Goal: Find specific page/section: Find specific page/section

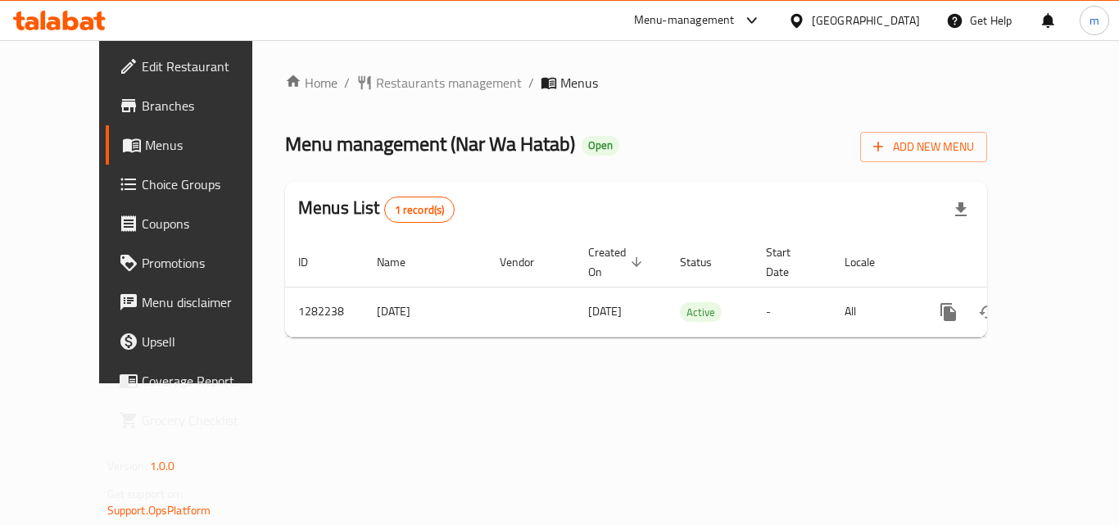
click at [55, 25] on icon at bounding box center [59, 21] width 93 height 20
click at [83, 26] on icon at bounding box center [87, 23] width 14 height 14
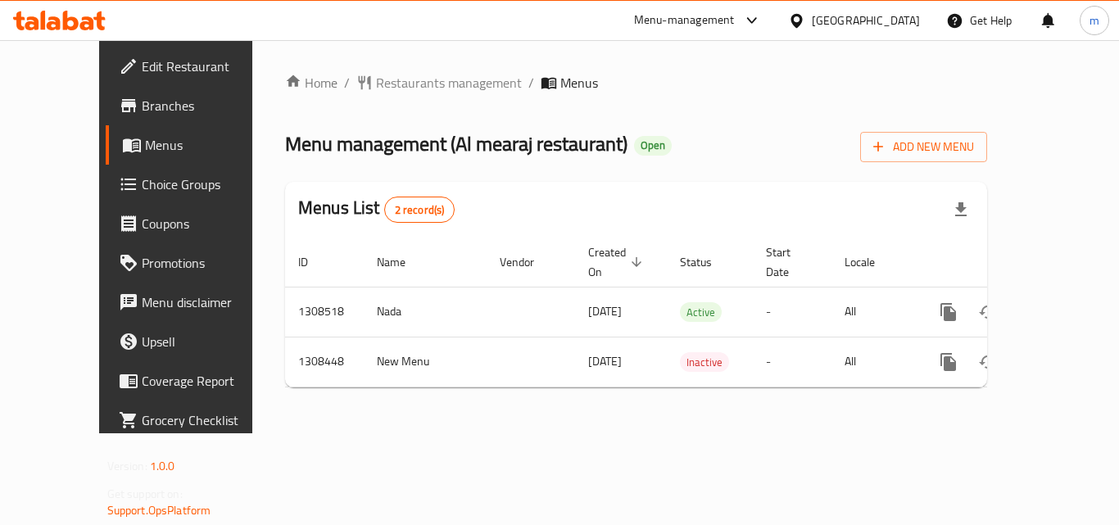
click at [57, 25] on icon at bounding box center [54, 23] width 14 height 14
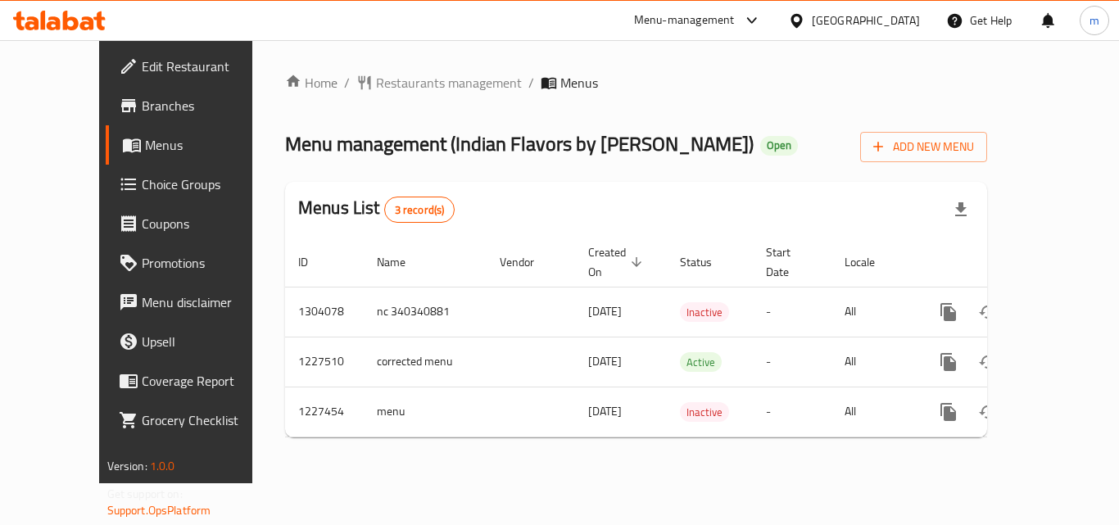
click at [45, 16] on icon at bounding box center [43, 20] width 5 height 19
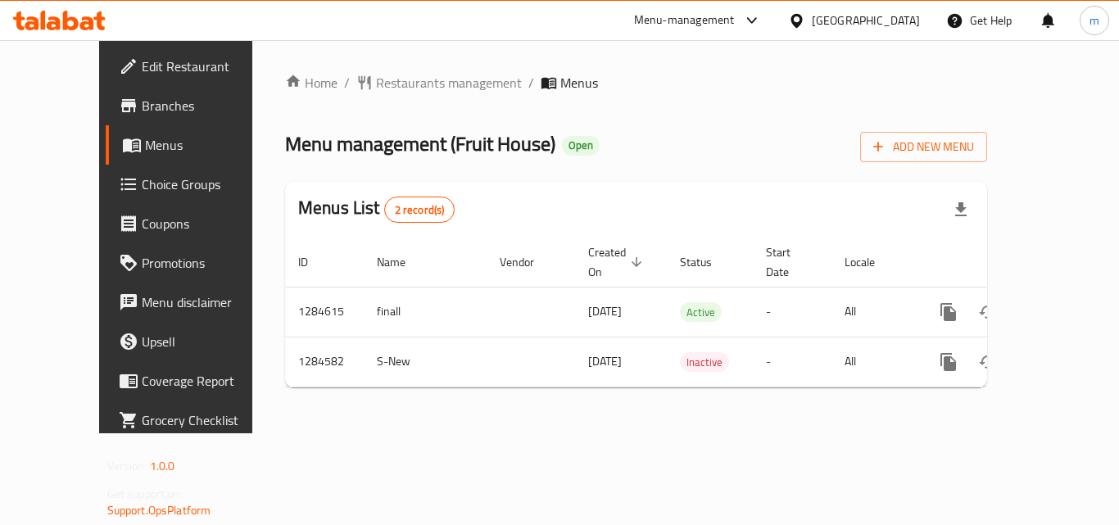
click at [34, 15] on icon at bounding box center [59, 21] width 93 height 20
